Goal: Information Seeking & Learning: Learn about a topic

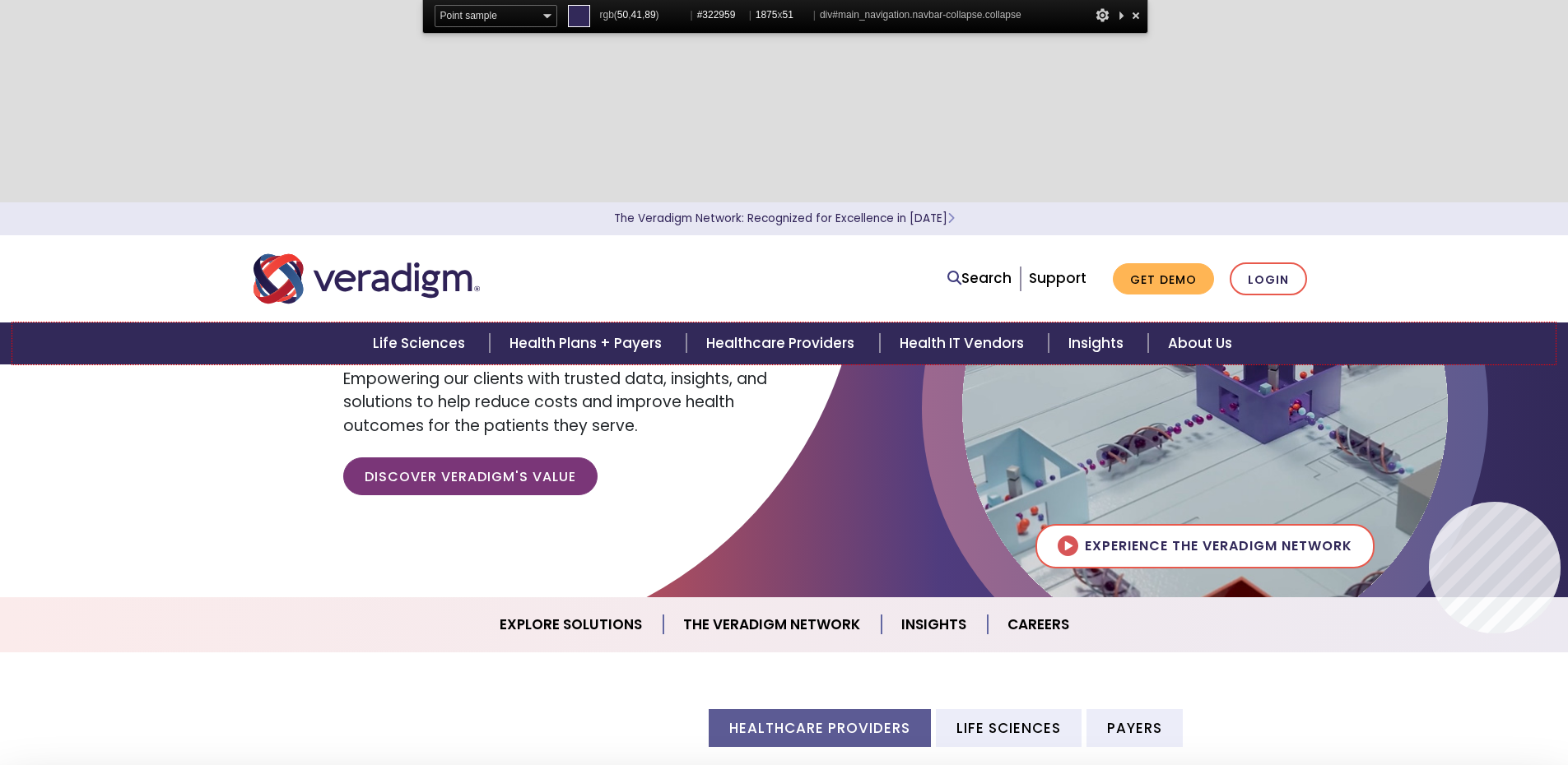
click at [1429, 341] on div "Life Sciences Health Plans + Payers Healthcare Providers Health IT Vendors Insi…" at bounding box center [784, 344] width 1544 height 42
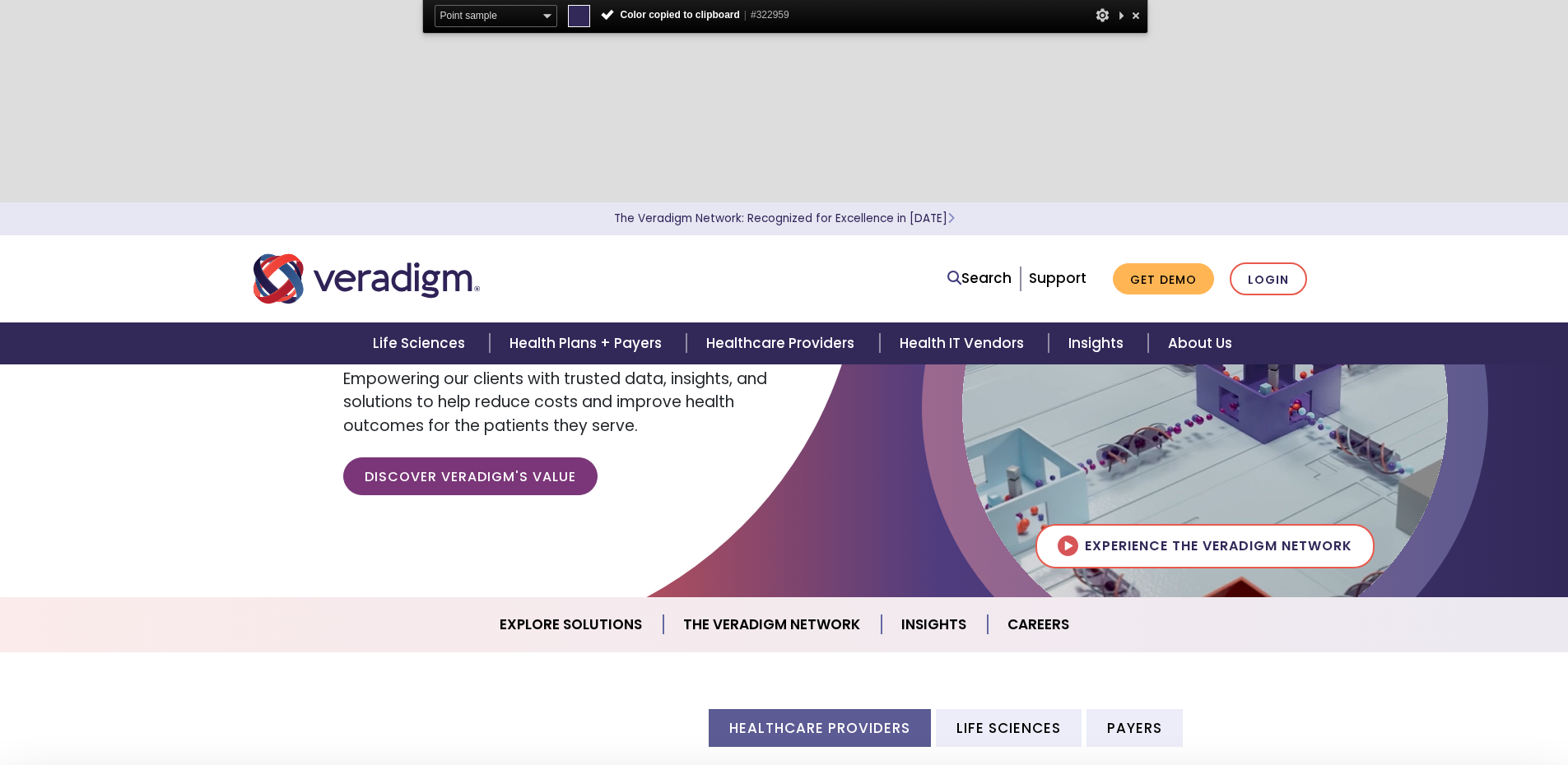
click at [783, 13] on span "#322959" at bounding box center [770, 14] width 38 height 12
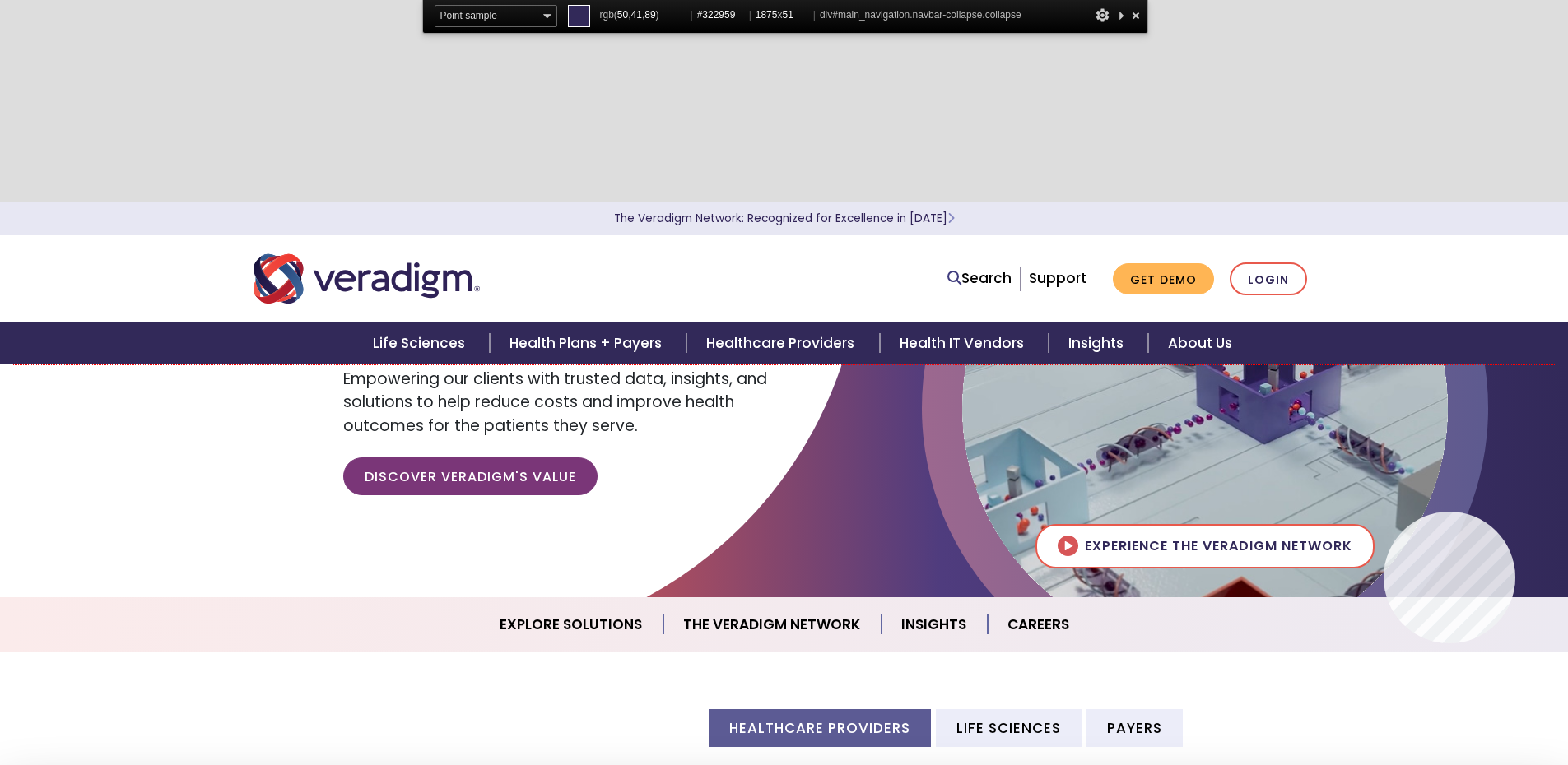
copy span "322959"
click at [1515, 351] on div "Life Sciences Health Plans + Payers Healthcare Providers Health IT Vendors Insi…" at bounding box center [784, 344] width 1544 height 42
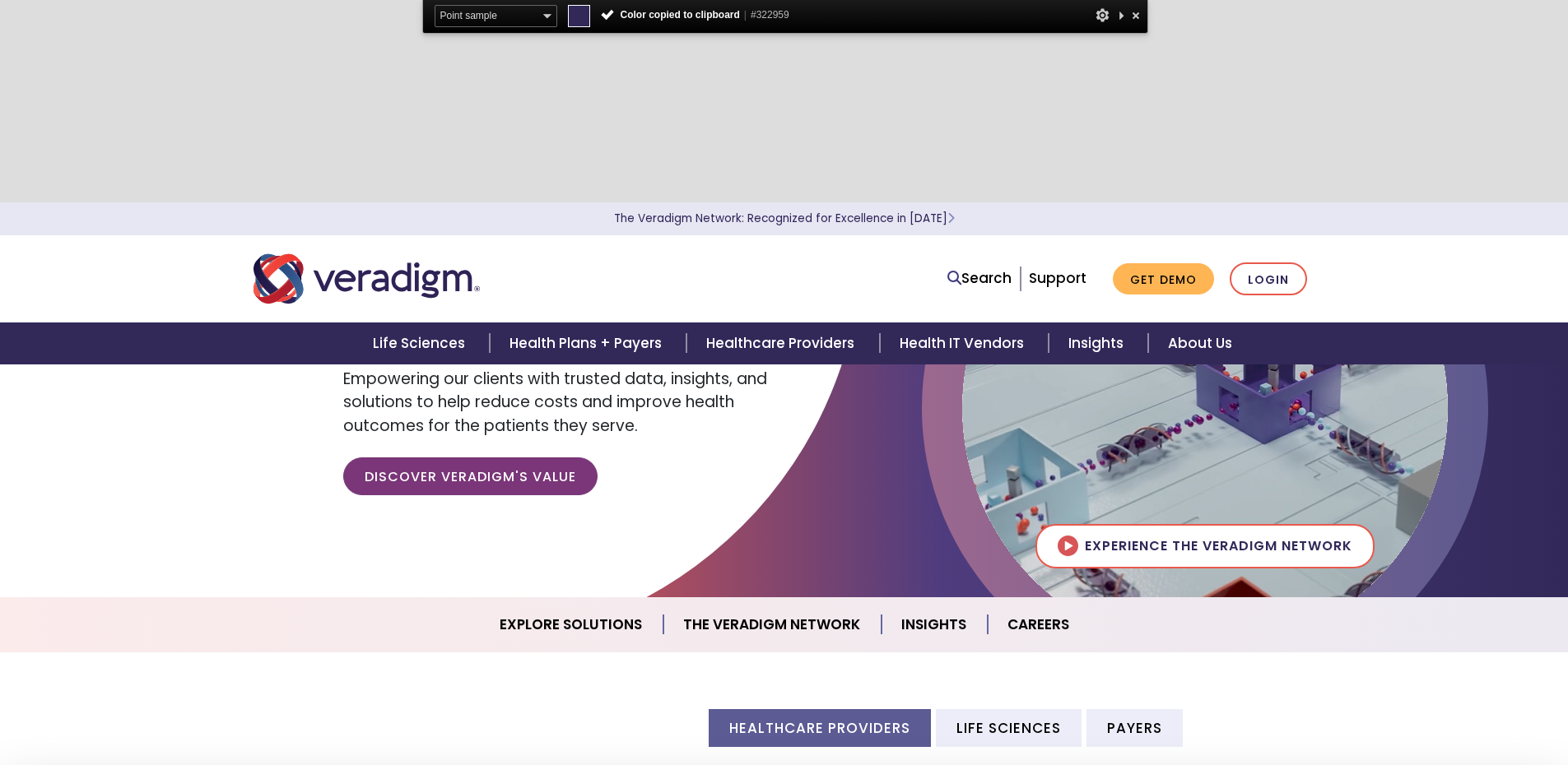
copy span "322959"
click at [822, 459] on div at bounding box center [784, 400] width 1568 height 395
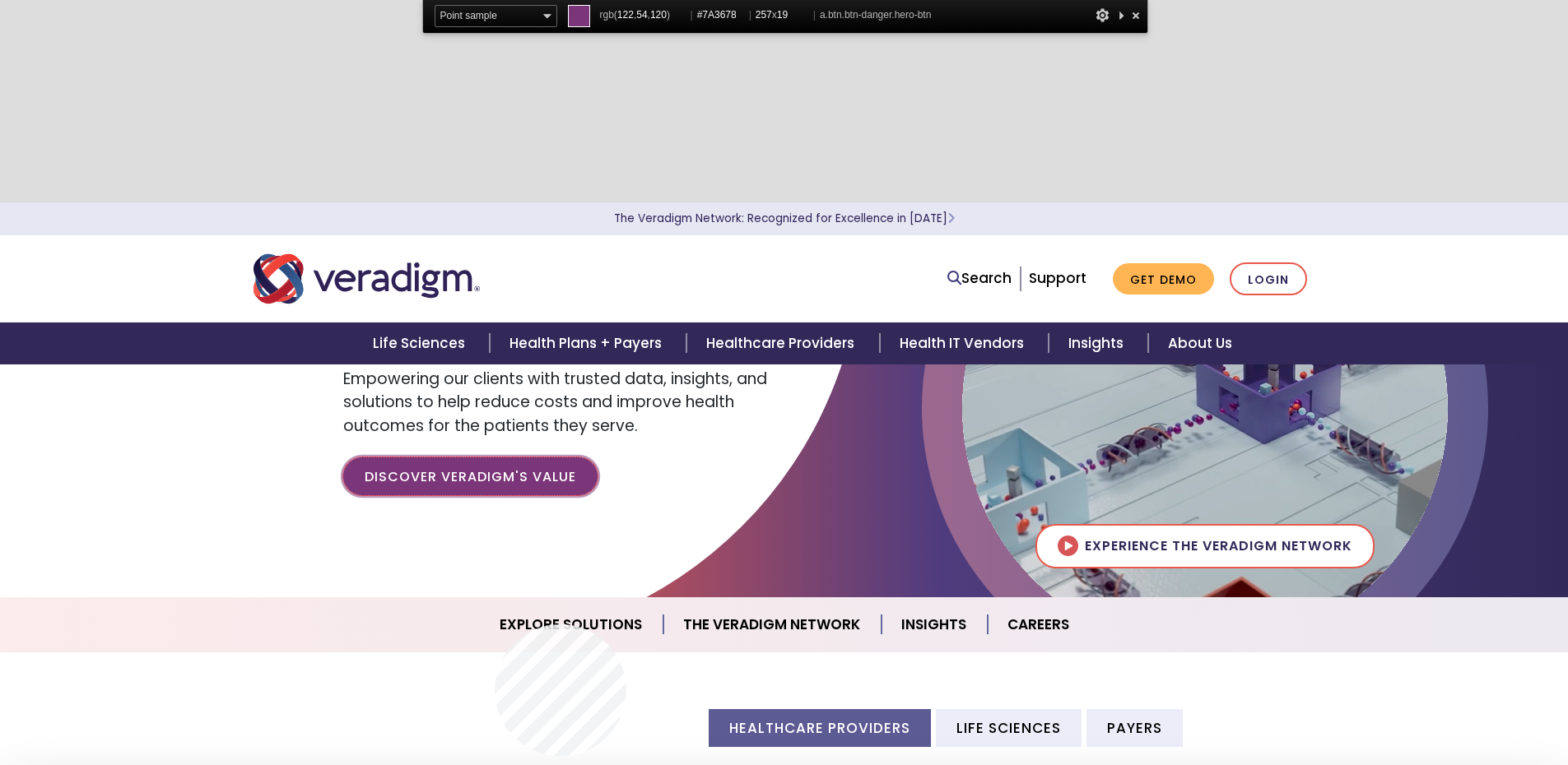
copy span "322959"
click at [491, 467] on link "Discover Veradigm's Value" at bounding box center [471, 476] width 254 height 38
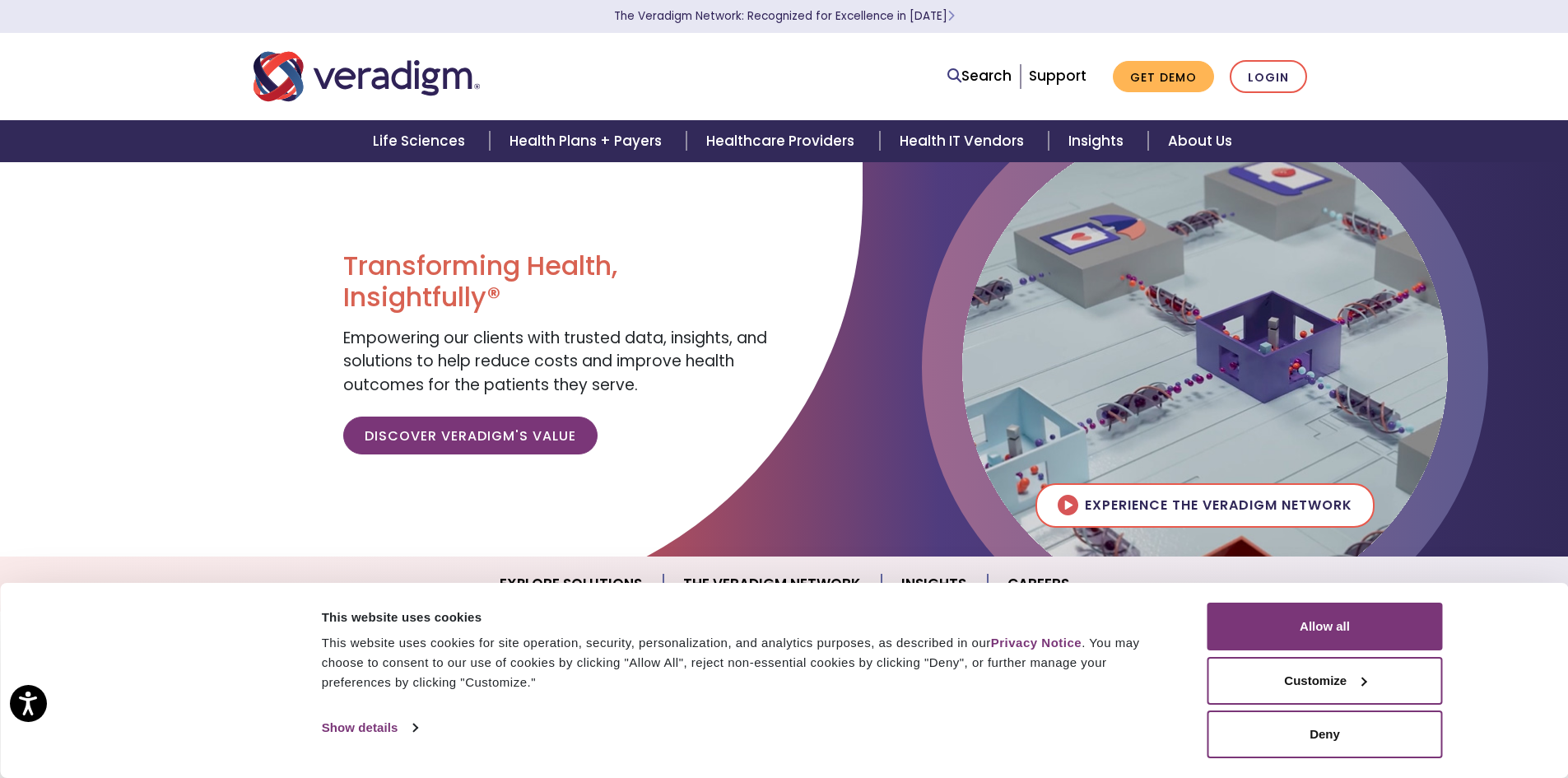
click at [771, 13] on link "The Veradigm Network: Recognized for Excellence in [DATE]" at bounding box center [784, 15] width 341 height 15
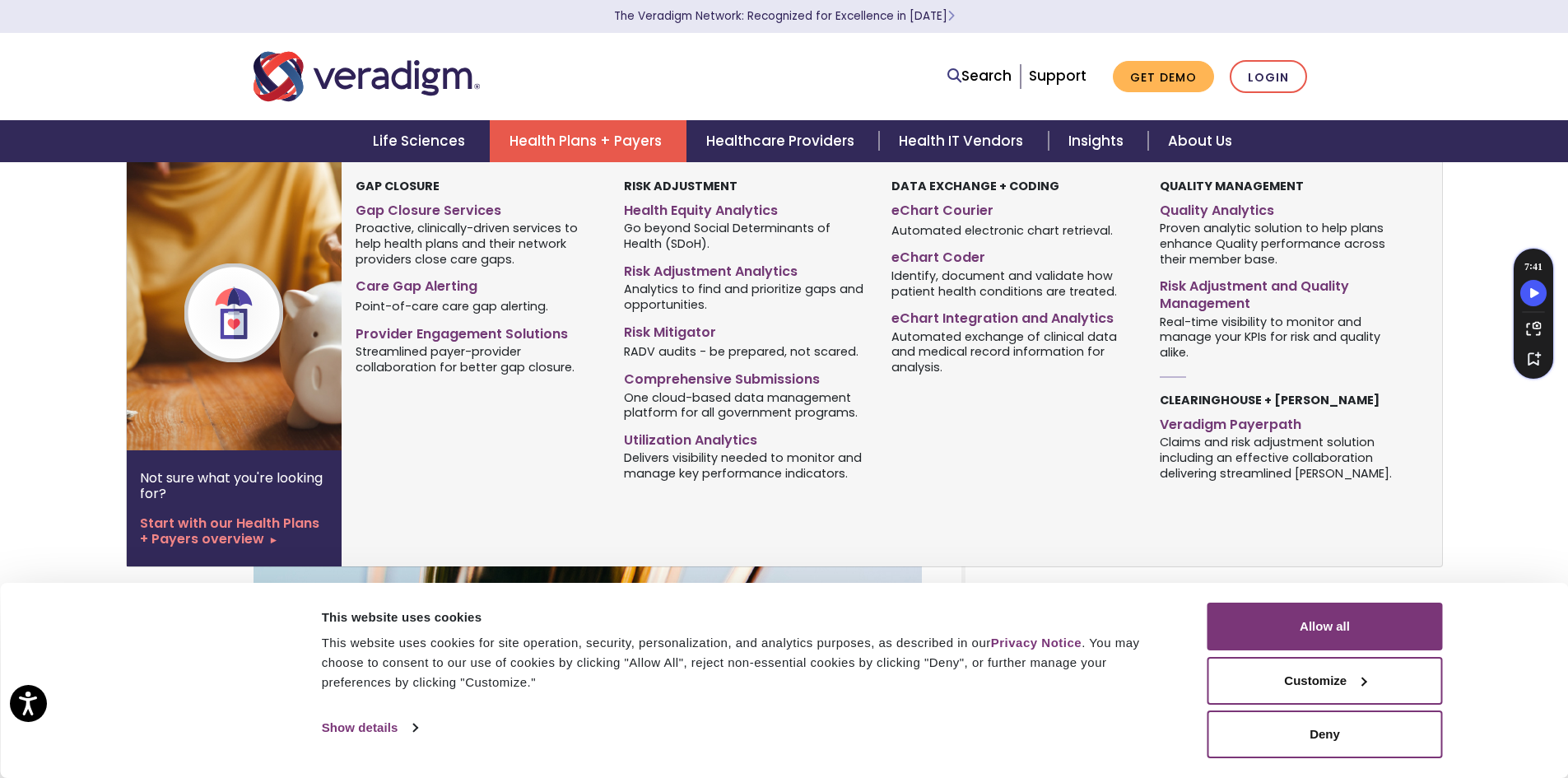
click at [611, 139] on link "Health Plans + Payers" at bounding box center [588, 141] width 197 height 42
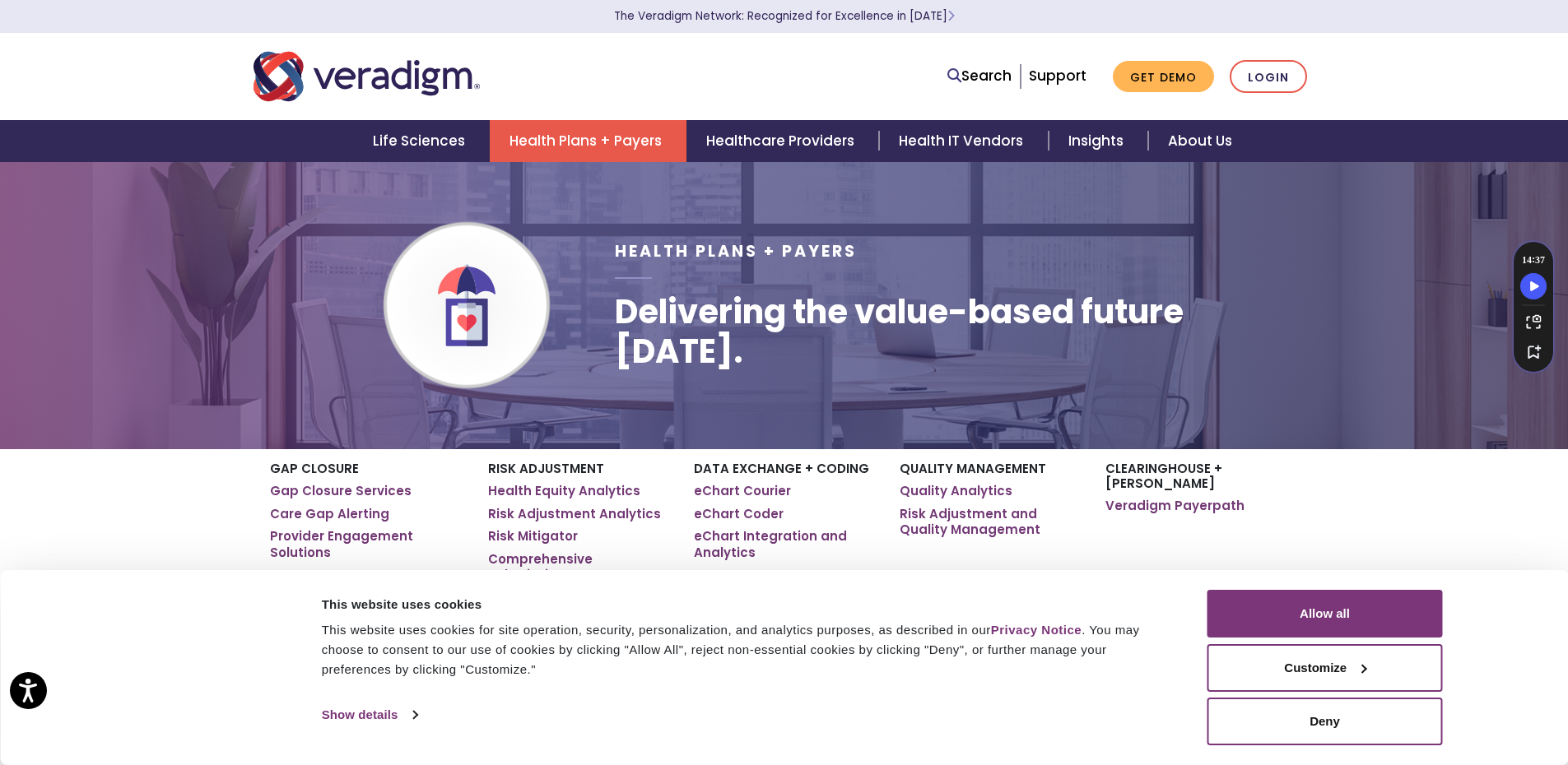
click at [1030, 709] on div "Consent Selection Necessary Preferences Statistics Marketing Show details" at bounding box center [753, 716] width 872 height 25
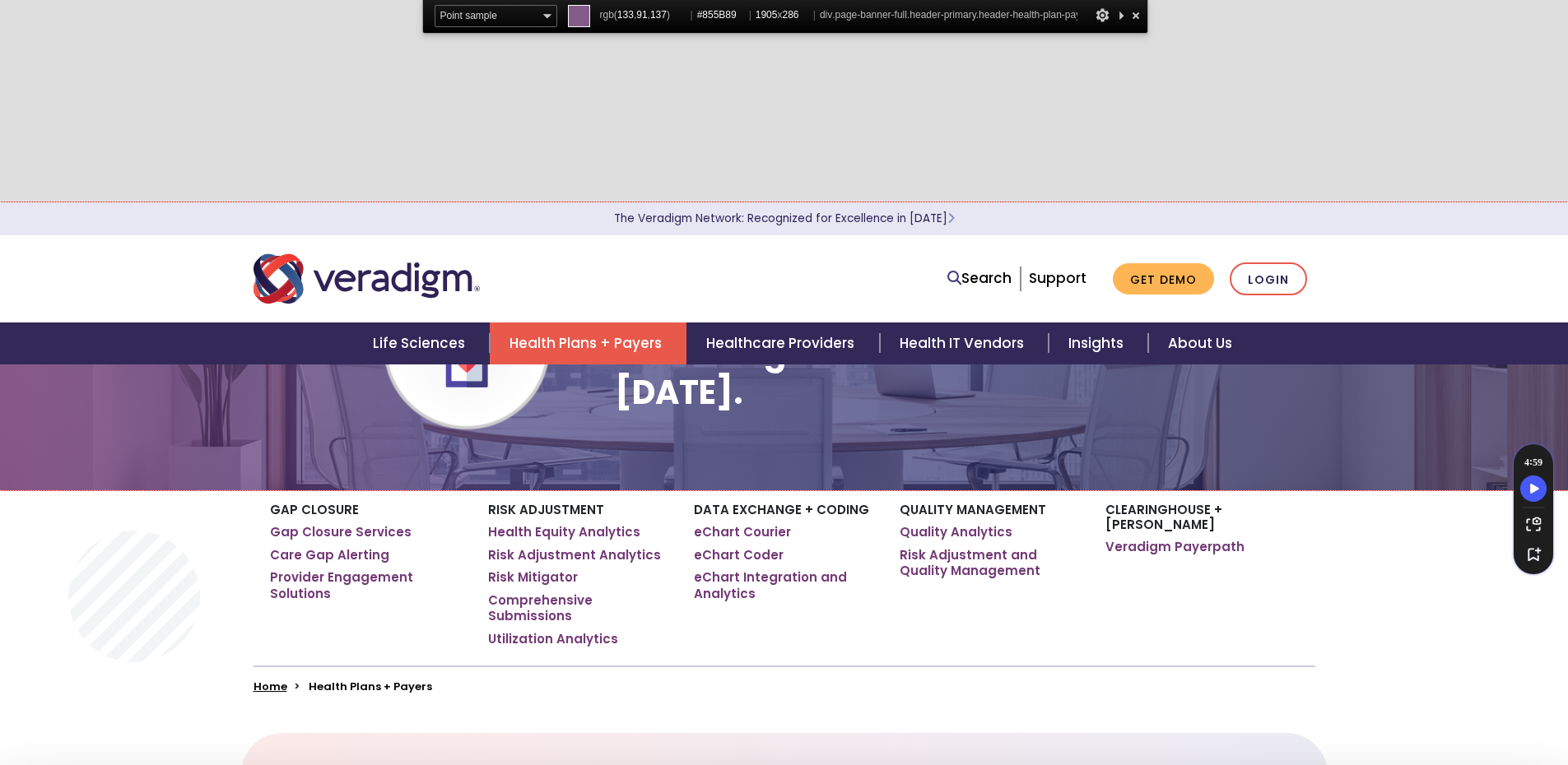
click at [68, 370] on div "Health Plans + Payers Delivering the value-based future today." at bounding box center [784, 346] width 1568 height 288
